Goal: Complete application form

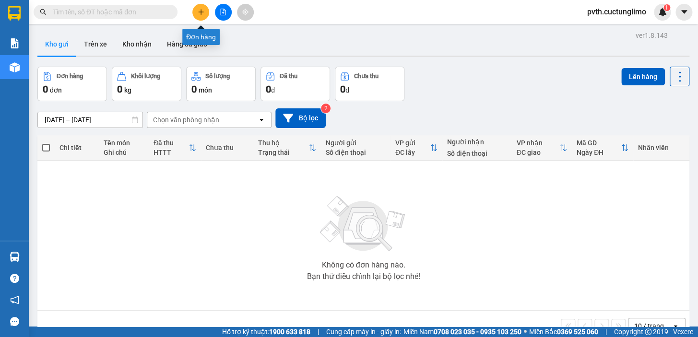
click at [203, 11] on icon "plus" at bounding box center [201, 12] width 7 height 7
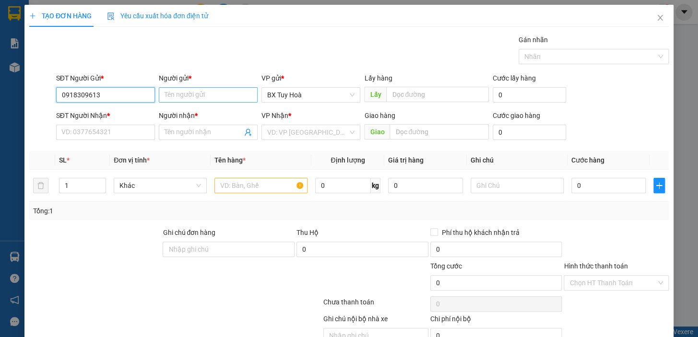
type input "0918309613"
click at [216, 97] on input "Người gửi *" at bounding box center [208, 94] width 99 height 15
type input "u"
type input "út"
click at [131, 125] on input "SĐT Người Nhận *" at bounding box center [105, 132] width 99 height 15
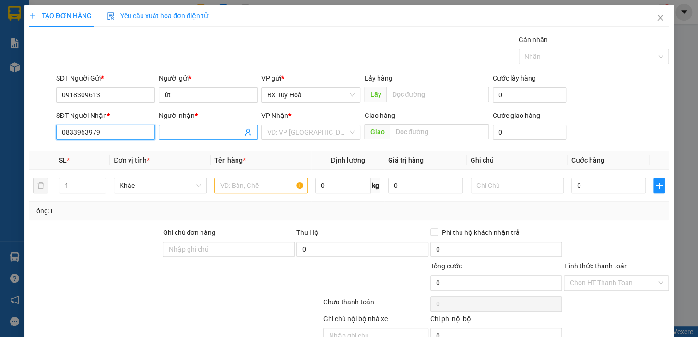
type input "0833963979"
click at [176, 132] on input "Người nhận *" at bounding box center [204, 132] width 78 height 11
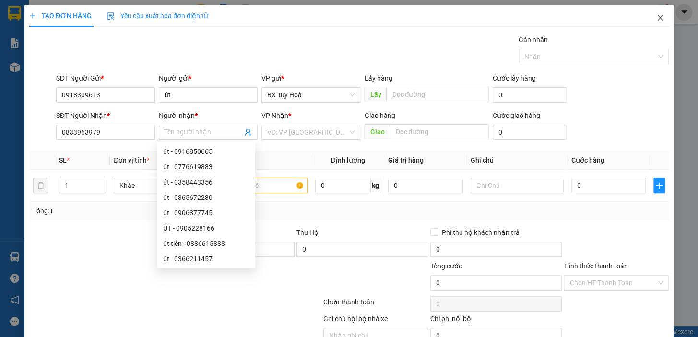
click at [656, 14] on icon "close" at bounding box center [660, 18] width 8 height 8
